Goal: Task Accomplishment & Management: Complete application form

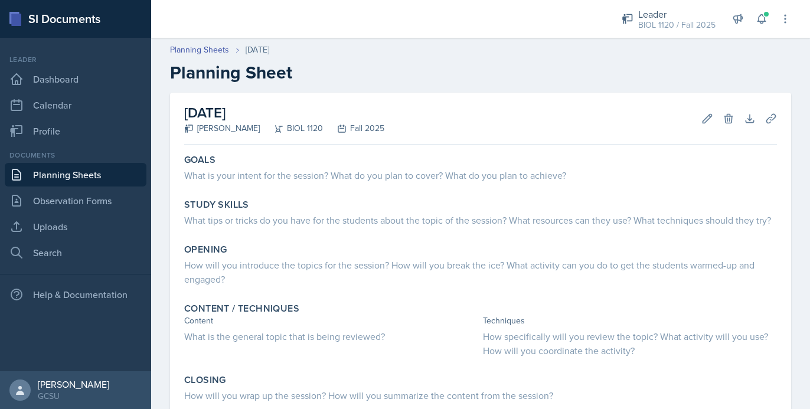
click at [441, 61] on div "Planning Sheets [DATE] Planning Sheet" at bounding box center [480, 64] width 659 height 40
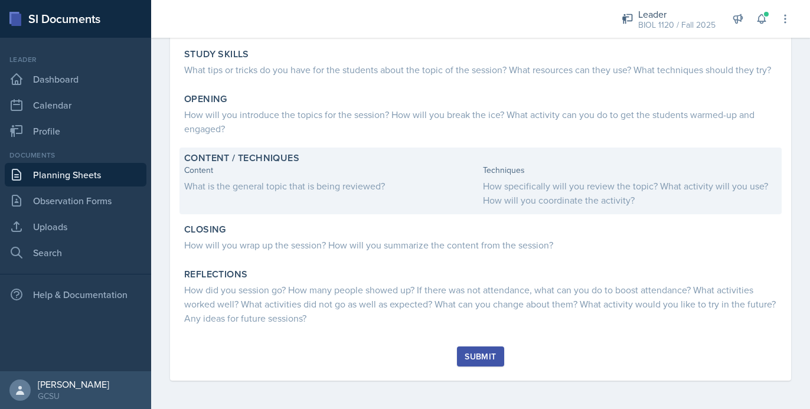
click at [272, 188] on div "What is the general topic that is being reviewed?" at bounding box center [331, 186] width 294 height 14
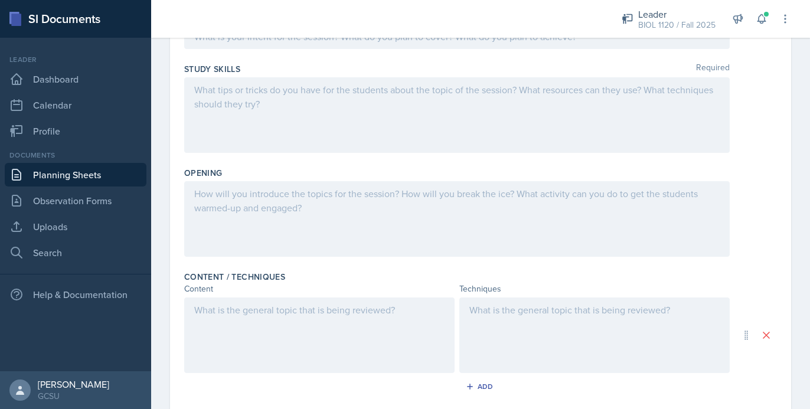
click at [247, 332] on div at bounding box center [319, 335] width 270 height 76
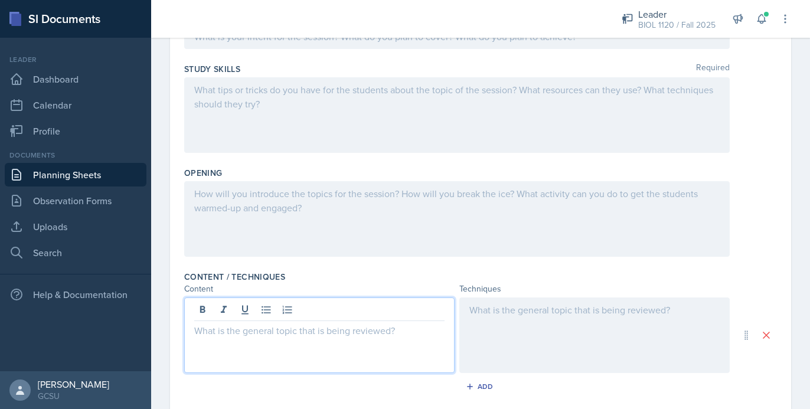
scroll to position [171, 0]
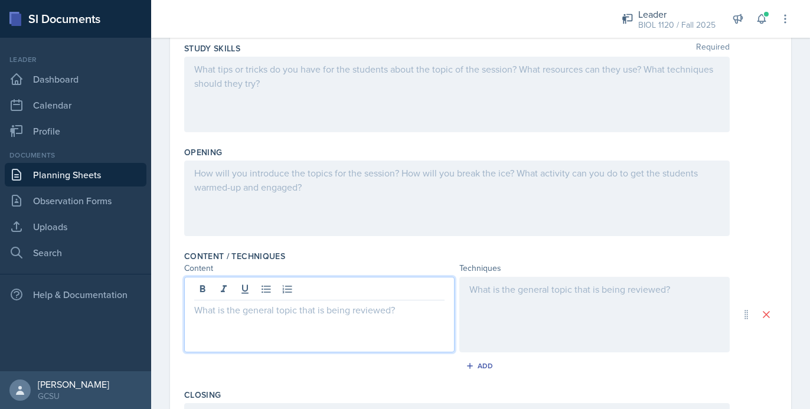
paste div
click at [250, 309] on p "Unit 4 memorization game" at bounding box center [319, 310] width 250 height 14
click at [216, 312] on p "Unit 4 vocab game" at bounding box center [319, 310] width 250 height 14
click at [281, 314] on p "Unit 2 vocab game" at bounding box center [319, 310] width 250 height 14
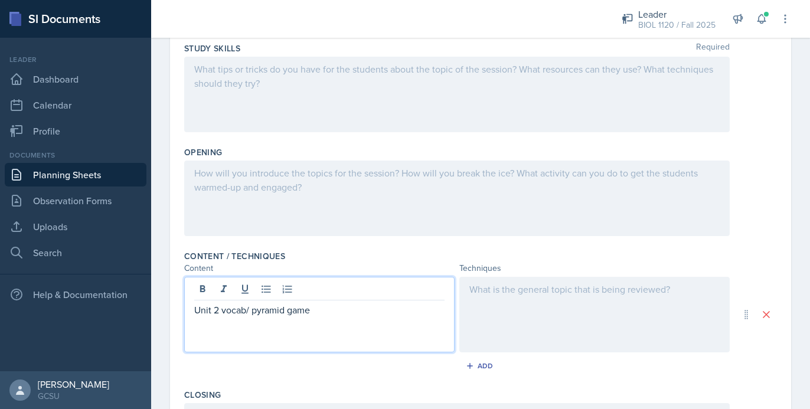
click at [666, 303] on div at bounding box center [594, 315] width 270 height 76
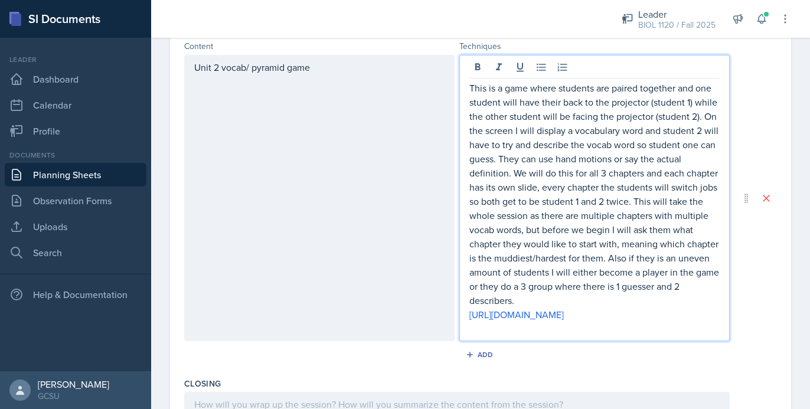
scroll to position [410, 0]
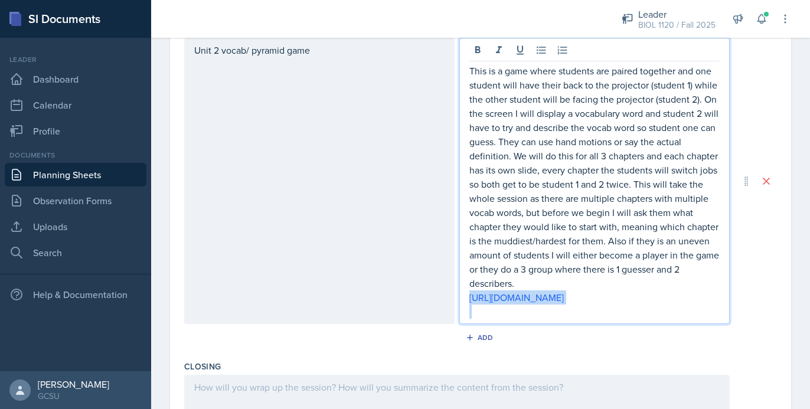
drag, startPoint x: 702, startPoint y: 319, endPoint x: 531, endPoint y: 287, distance: 174.1
click at [532, 287] on div "This is a game where students are paired together and one student will have the…" at bounding box center [594, 191] width 250 height 255
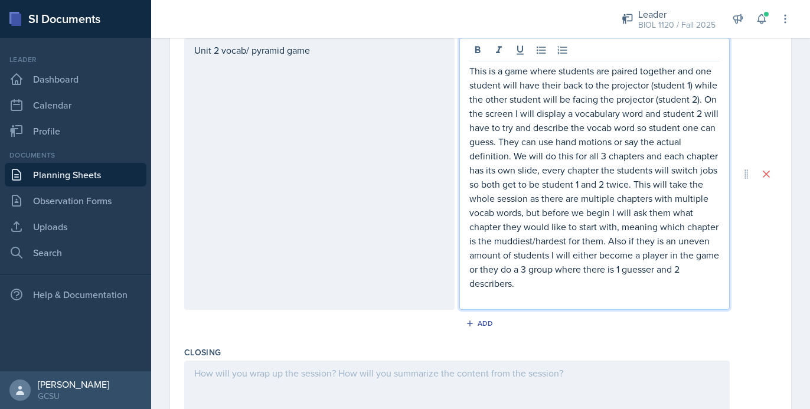
paste div
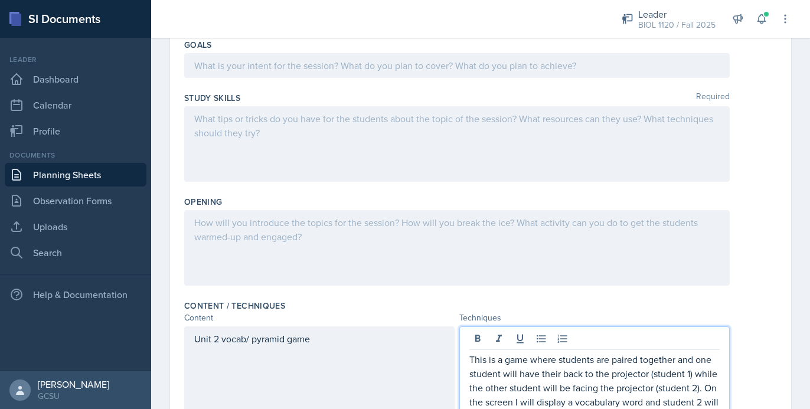
scroll to position [104, 0]
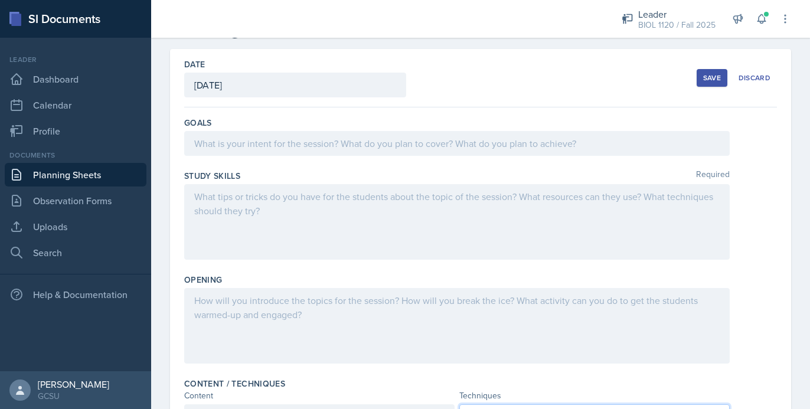
click at [466, 151] on div at bounding box center [456, 143] width 545 height 25
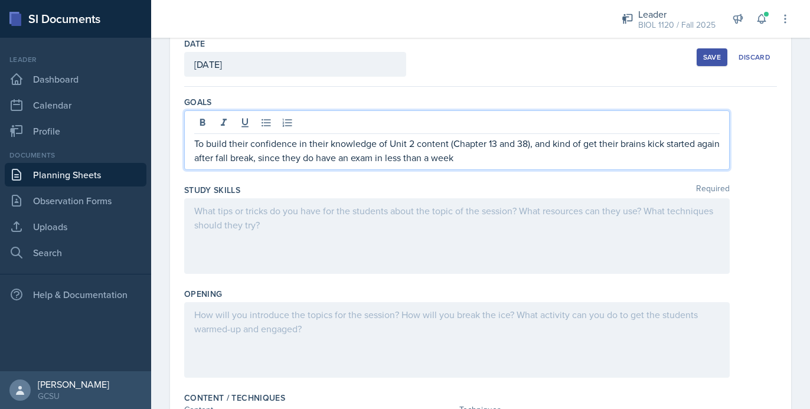
click at [765, 139] on div "To build their confidence in their knowledge of Unit 2 content (Chapter 13 and …" at bounding box center [480, 140] width 592 height 60
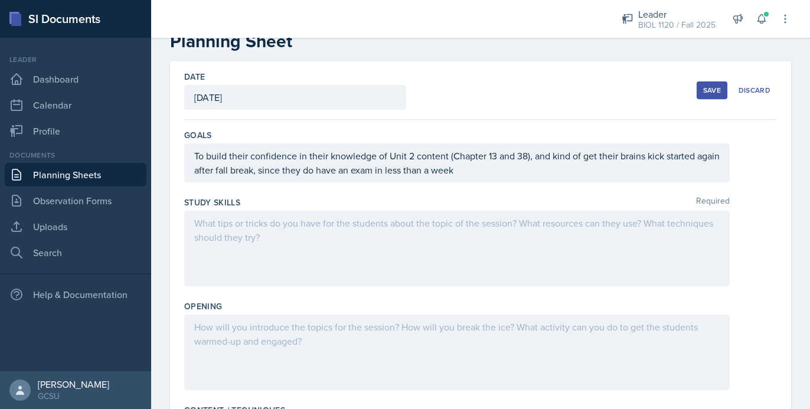
scroll to position [0, 0]
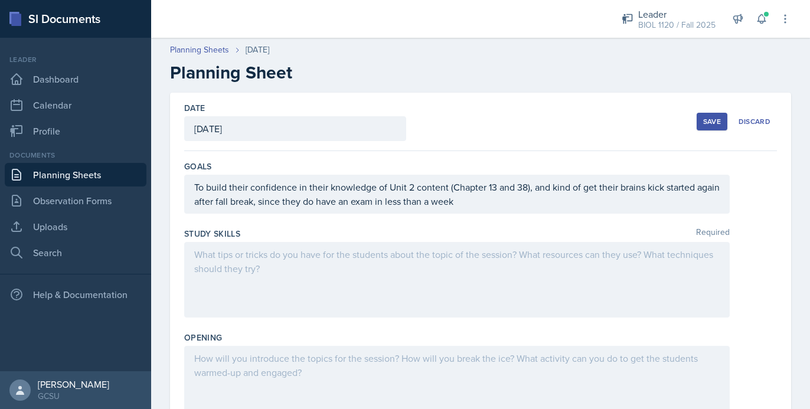
click at [707, 122] on div "Save" at bounding box center [712, 121] width 18 height 9
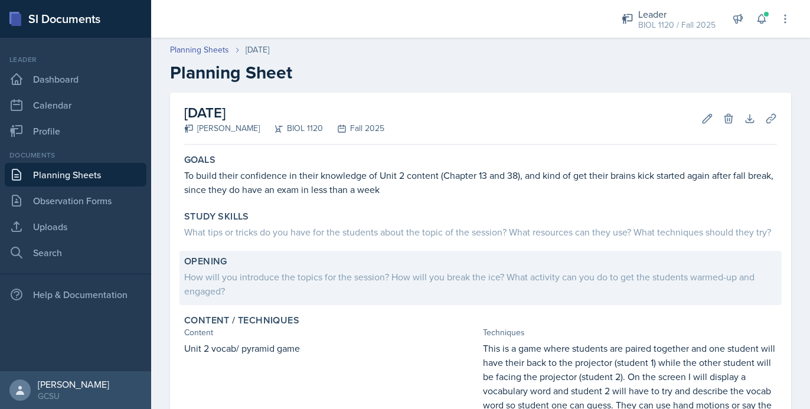
click at [305, 284] on div "How will you introduce the topics for the session? How will you break the ice? …" at bounding box center [480, 284] width 592 height 28
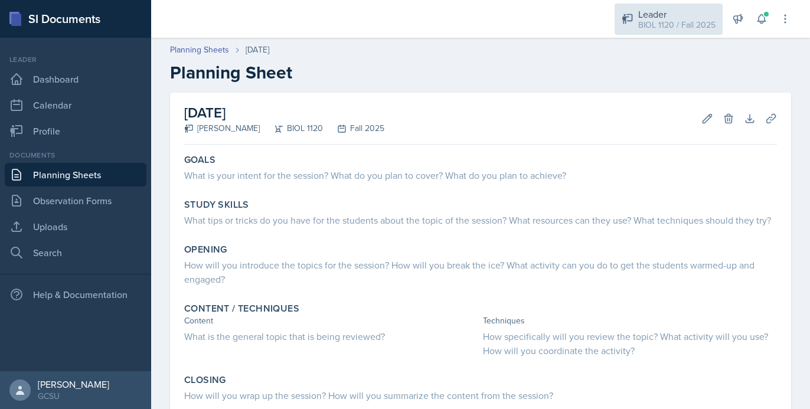
click at [673, 27] on div "BIOL 1120 / Fall 2025" at bounding box center [676, 25] width 77 height 12
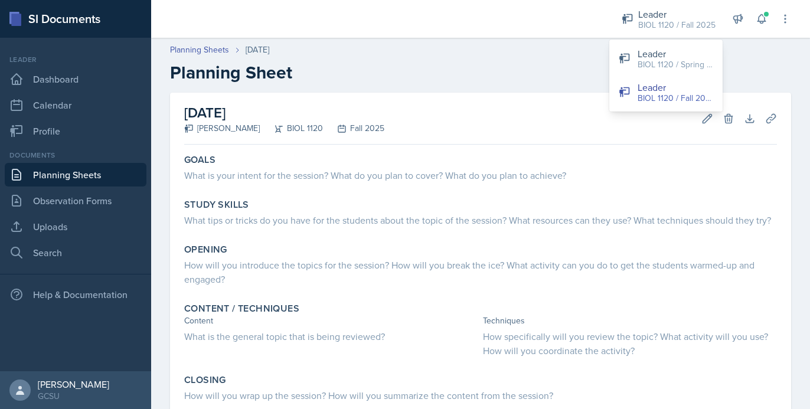
click at [53, 184] on link "Planning Sheets" at bounding box center [76, 175] width 142 height 24
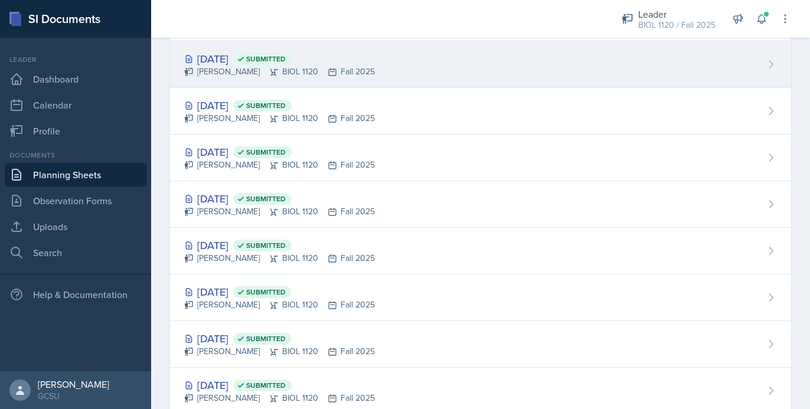
scroll to position [178, 0]
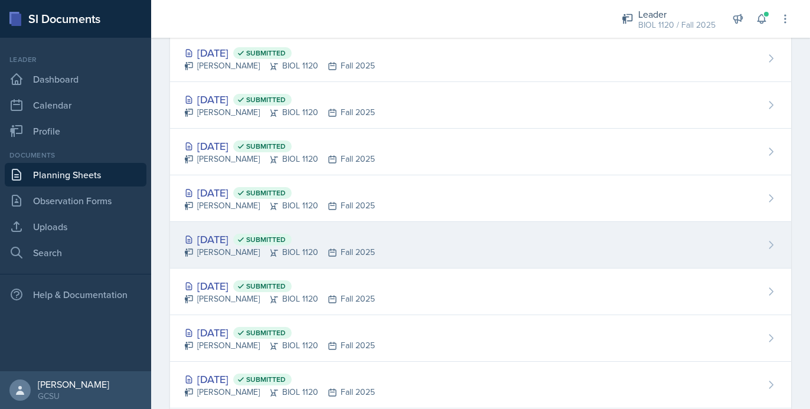
click at [418, 251] on div "Sep 22nd, 2025 Submitted Emma Emmil BIOL 1120 Fall 2025" at bounding box center [480, 245] width 621 height 47
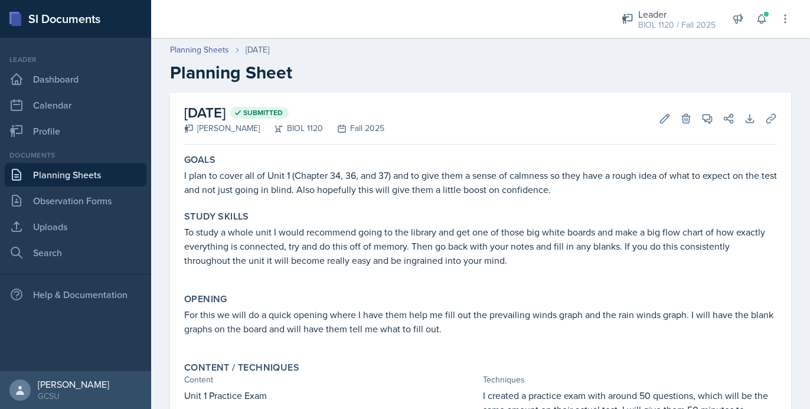
click at [110, 173] on link "Planning Sheets" at bounding box center [76, 175] width 142 height 24
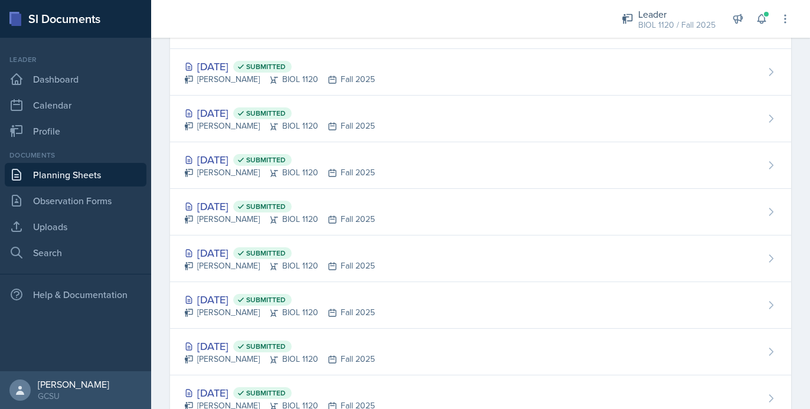
scroll to position [306, 0]
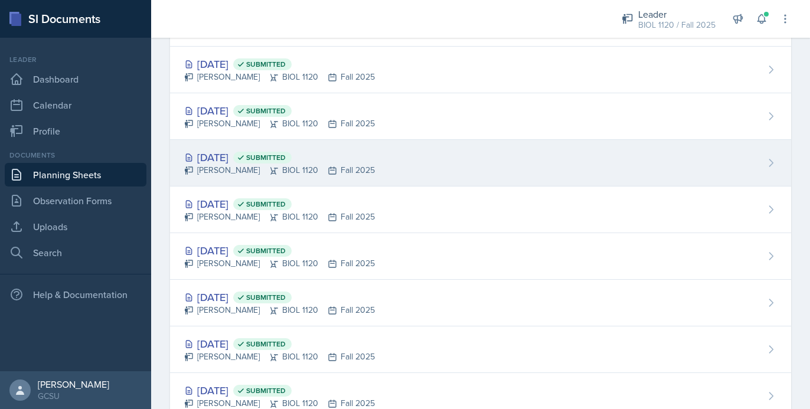
click at [358, 162] on div "Sep 17th, 2025 Submitted Emma Emmil BIOL 1120 Fall 2025" at bounding box center [480, 163] width 621 height 47
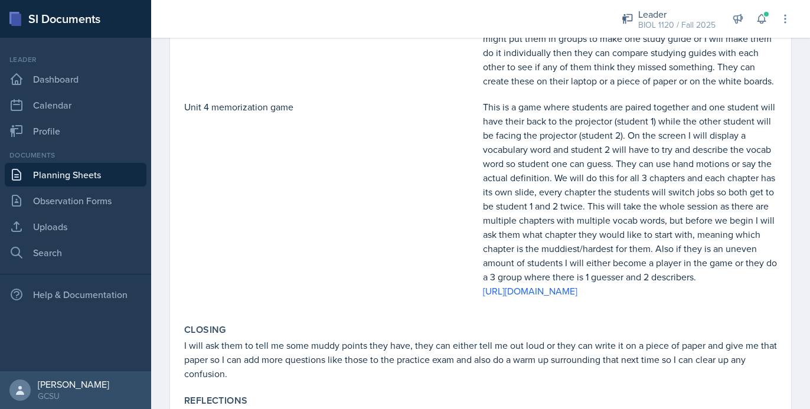
scroll to position [433, 0]
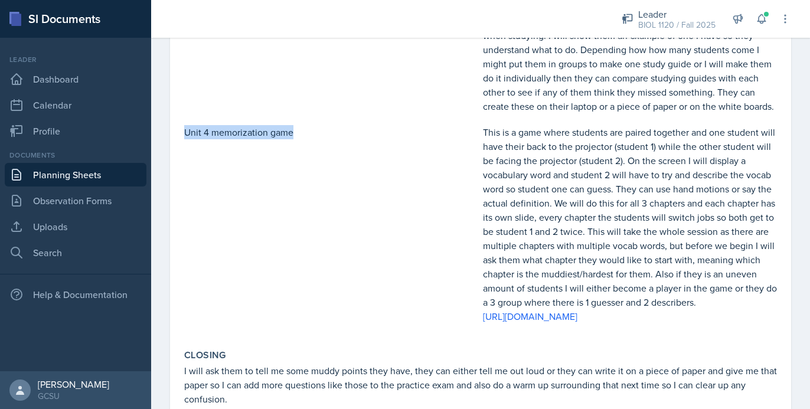
drag, startPoint x: 185, startPoint y: 131, endPoint x: 306, endPoint y: 132, distance: 120.4
click at [306, 132] on p "Unit 4 memorization game" at bounding box center [331, 132] width 294 height 14
copy p "Unit 4 memorization game"
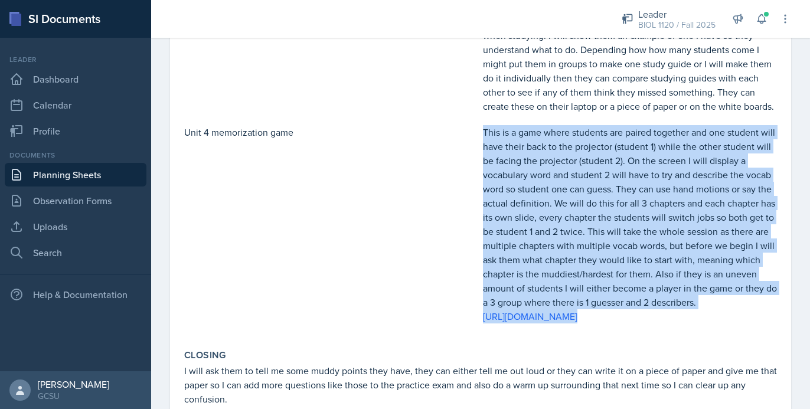
drag, startPoint x: 484, startPoint y: 135, endPoint x: 708, endPoint y: 351, distance: 311.3
click at [708, 340] on div "Content / Techniques Content Techniques Exam 1 study guide creating To help the…" at bounding box center [480, 126] width 602 height 428
copy div "This is a game where students are paired together and one student will have the…"
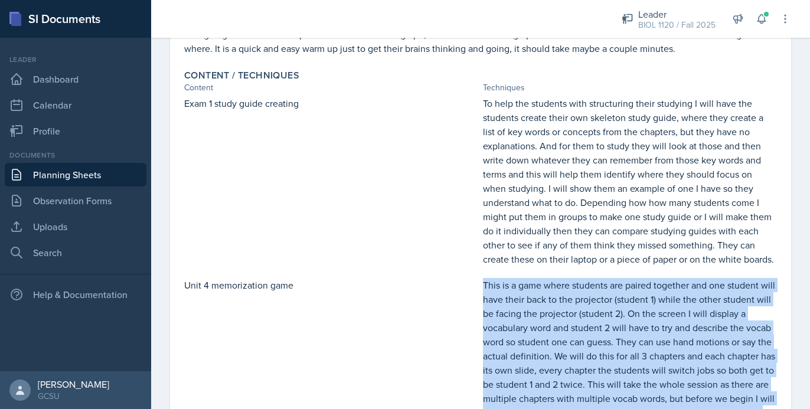
scroll to position [289, 0]
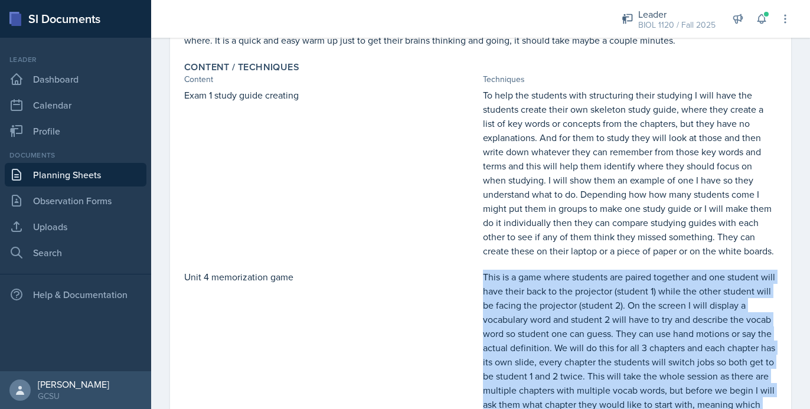
click at [75, 178] on link "Planning Sheets" at bounding box center [76, 175] width 142 height 24
